Goal: Information Seeking & Learning: Find specific page/section

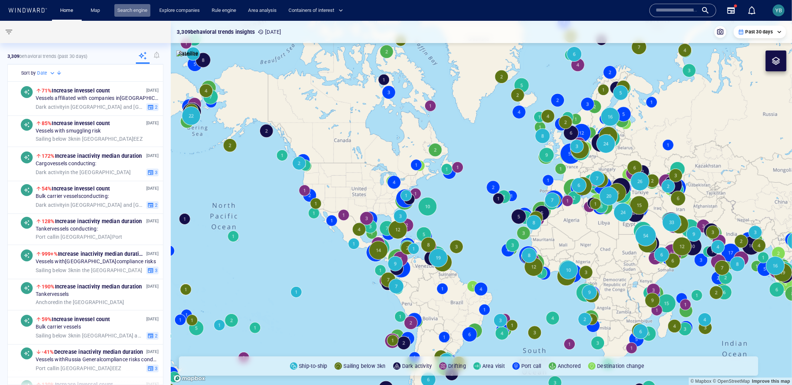
click at [149, 16] on link "Search engine" at bounding box center [132, 10] width 36 height 13
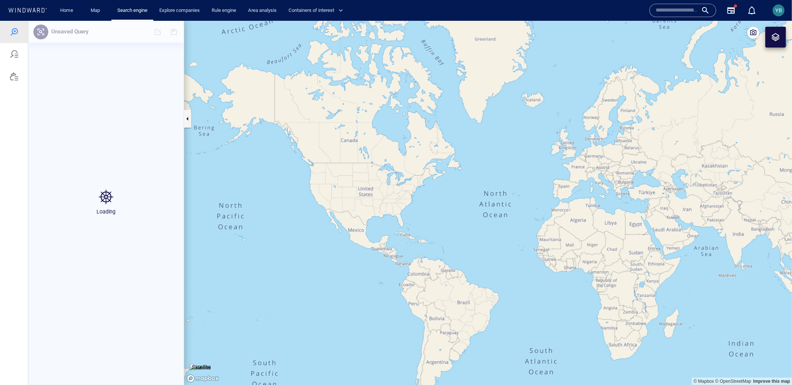
click at [22, 172] on div at bounding box center [14, 202] width 28 height 364
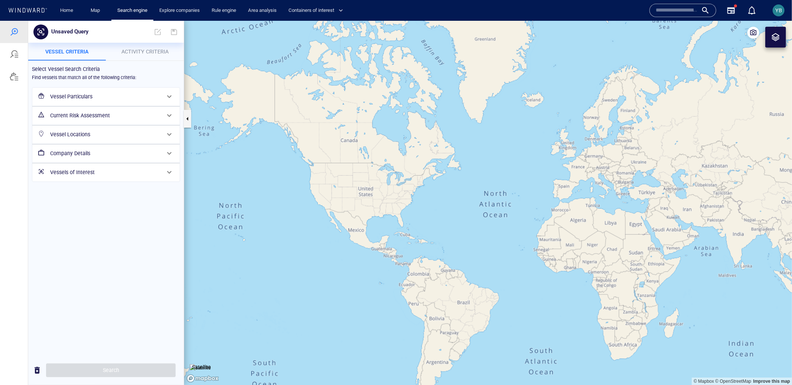
click at [82, 97] on h6 "Vessel Particulars" at bounding box center [105, 96] width 110 height 9
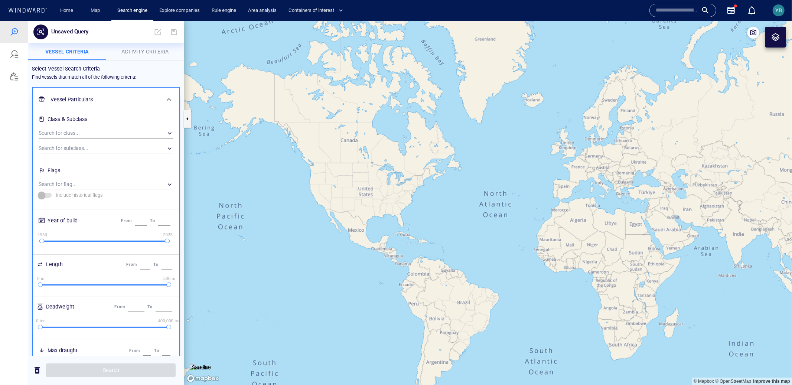
click at [83, 97] on h6 "Vessel Particulars" at bounding box center [106, 99] width 110 height 9
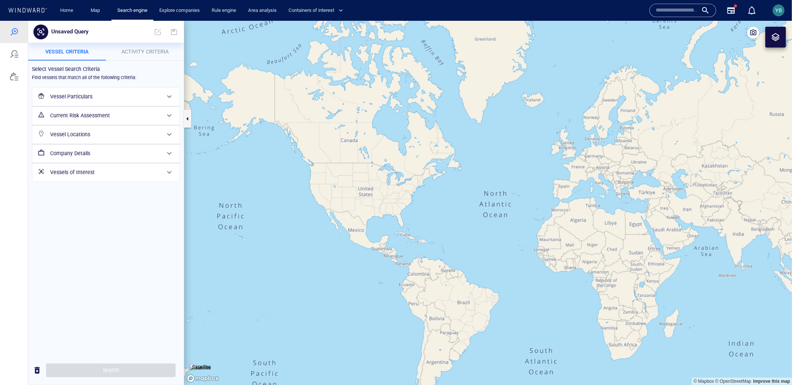
click at [83, 97] on h6 "Vessel Particulars" at bounding box center [105, 96] width 110 height 9
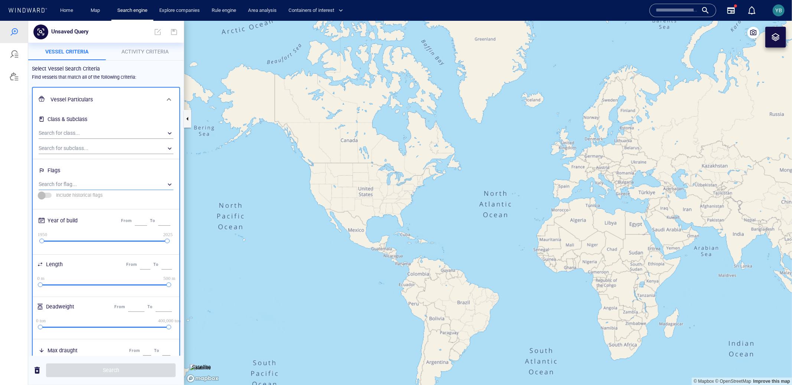
click at [81, 180] on div "​" at bounding box center [106, 184] width 135 height 11
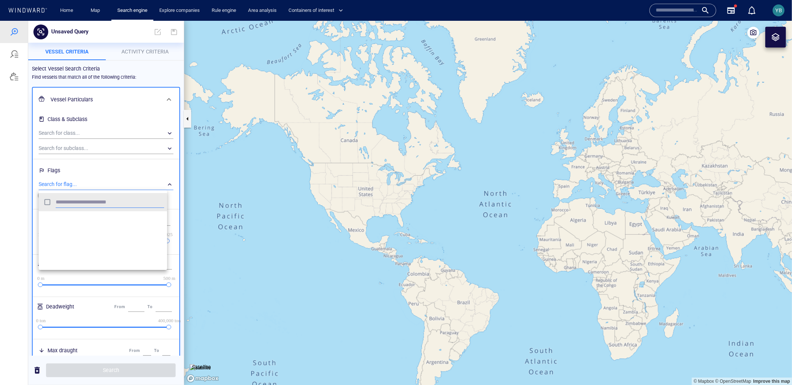
scroll to position [1314, 0]
click at [69, 247] on div "Greece" at bounding box center [114, 242] width 99 height 12
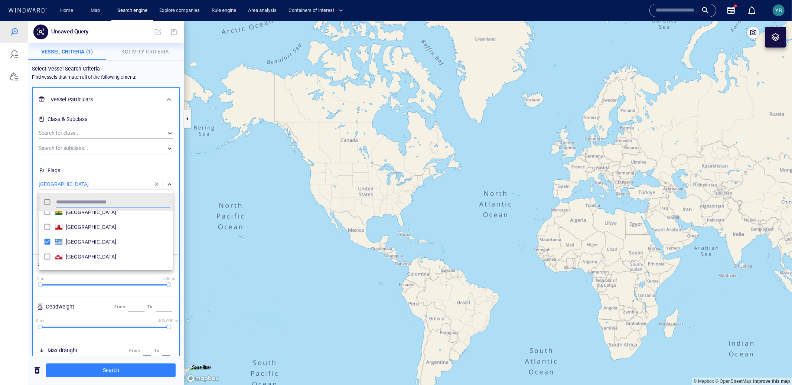
scroll to position [68, 128]
drag, startPoint x: 101, startPoint y: 381, endPoint x: 105, endPoint y: 375, distance: 6.9
click at [101, 381] on div at bounding box center [396, 202] width 792 height 364
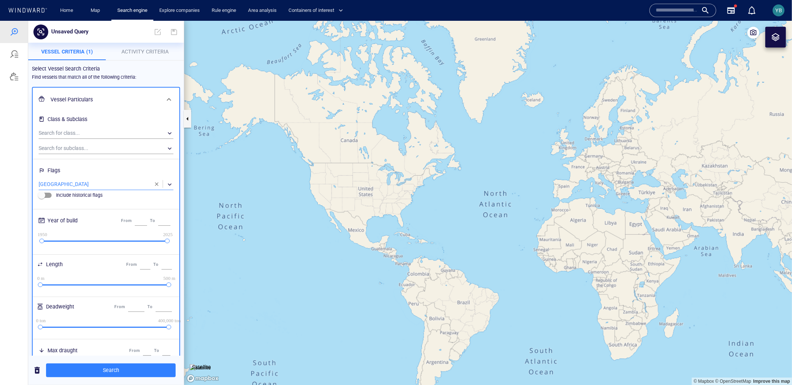
click at [107, 374] on div "Germany Ghana Gibraltar Greece Greenland Grenada Guam Guatemala Guinea Guinea B…" at bounding box center [396, 202] width 792 height 364
click at [107, 373] on span "Search" at bounding box center [111, 370] width 118 height 9
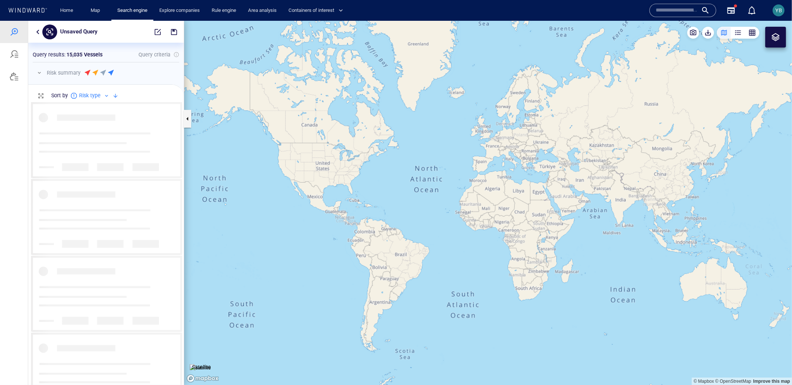
scroll to position [277, 149]
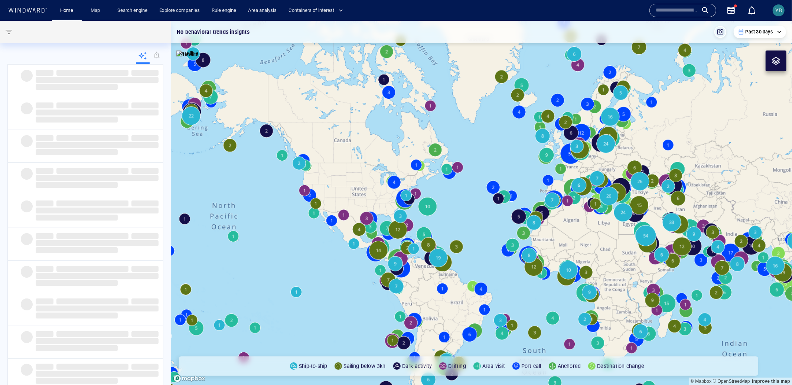
click at [778, 7] on span "YB" at bounding box center [779, 10] width 7 height 6
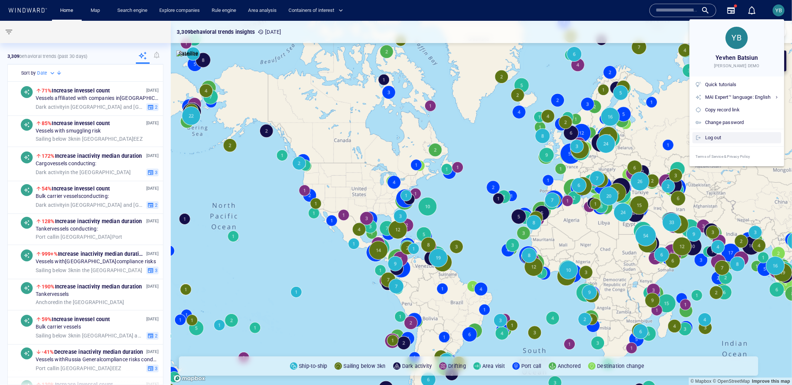
click at [707, 138] on div "Log out" at bounding box center [742, 138] width 73 height 8
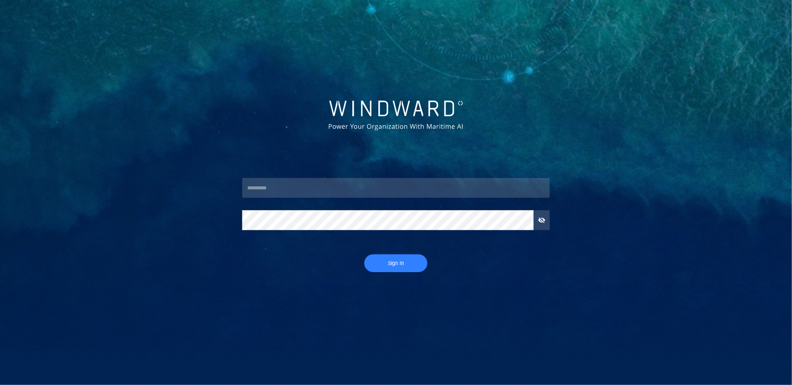
type input "******"
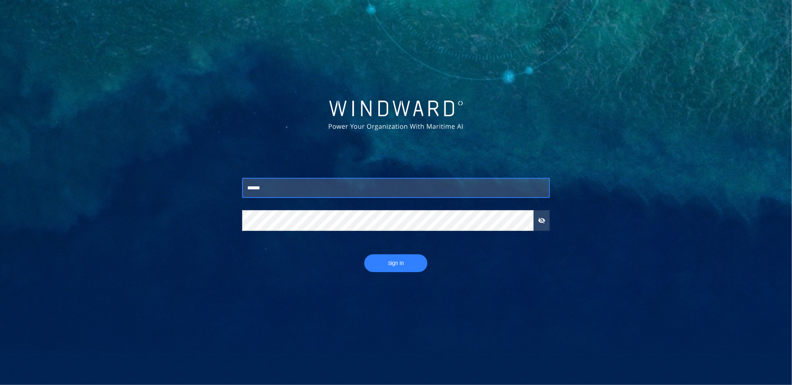
click at [345, 186] on input "******" at bounding box center [396, 188] width 308 height 20
click at [402, 147] on div at bounding box center [396, 153] width 320 height 37
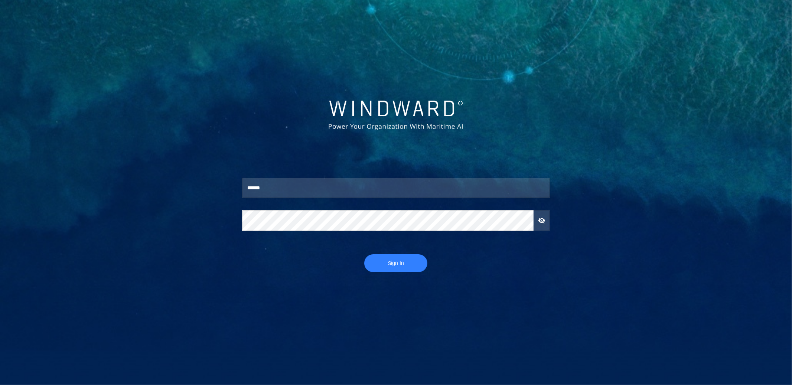
click at [541, 221] on span "button" at bounding box center [541, 220] width 7 height 7
